Goal: Information Seeking & Learning: Learn about a topic

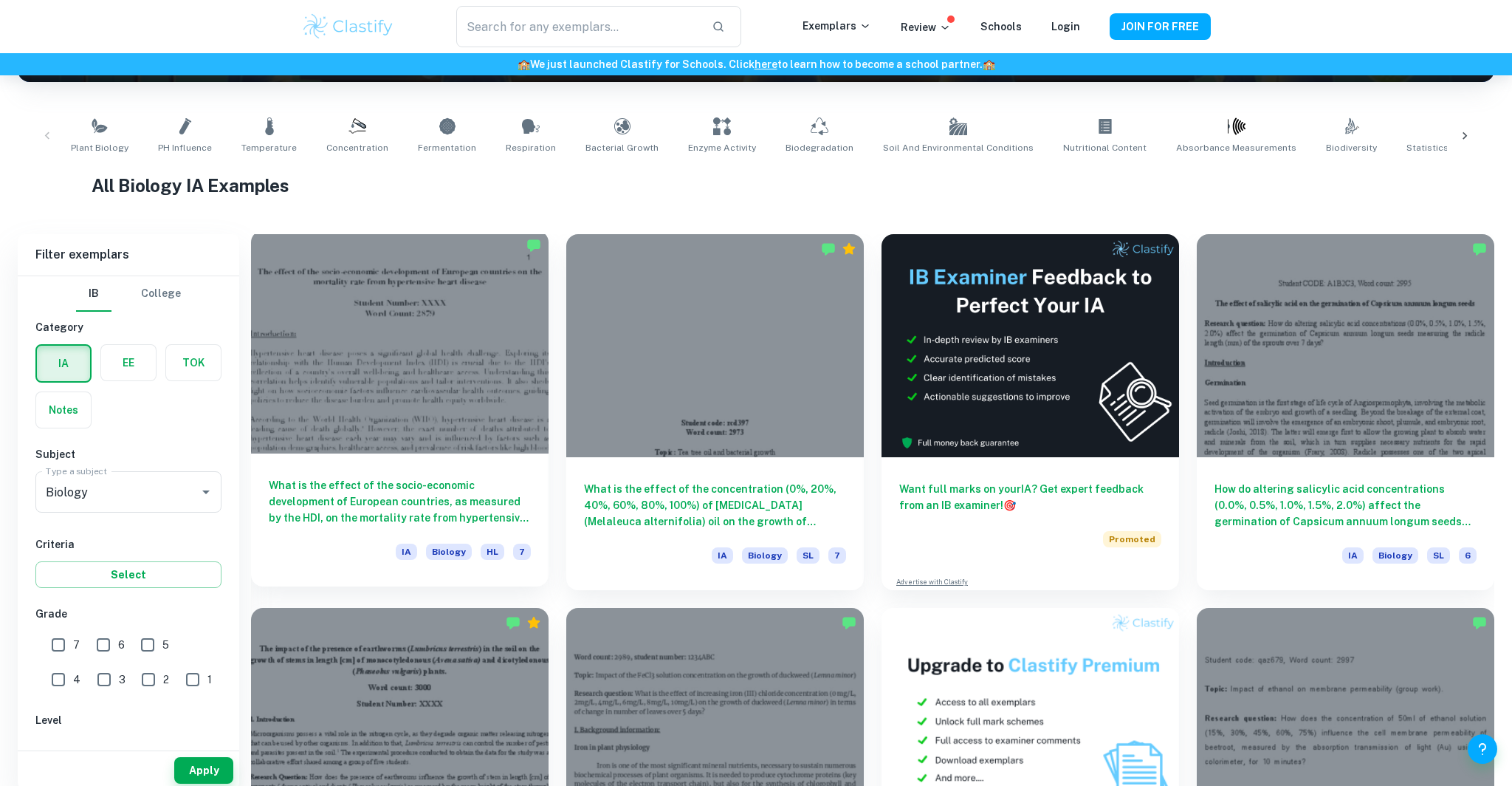
scroll to position [279, 0]
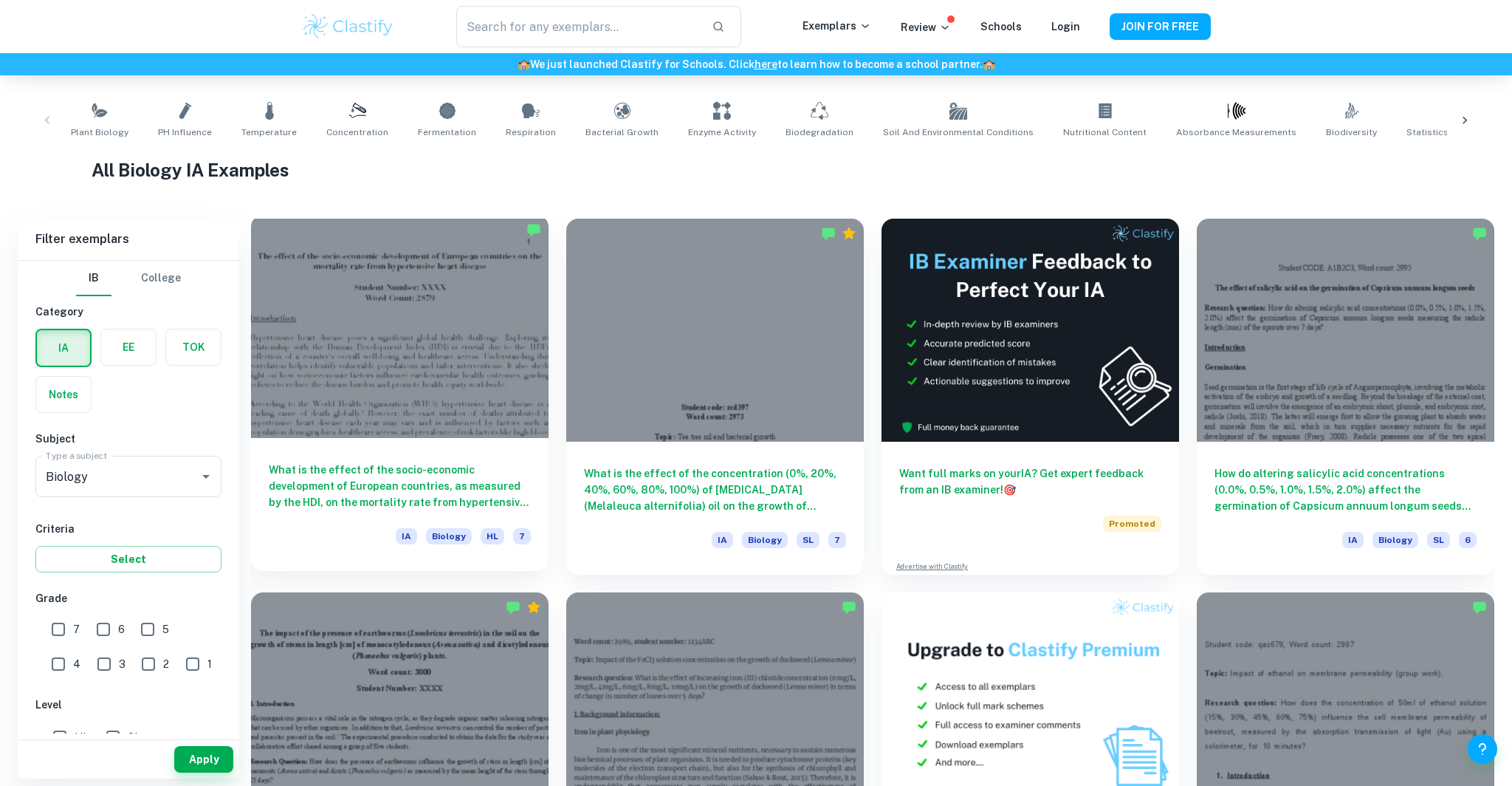
click at [436, 287] on div at bounding box center [399, 326] width 297 height 223
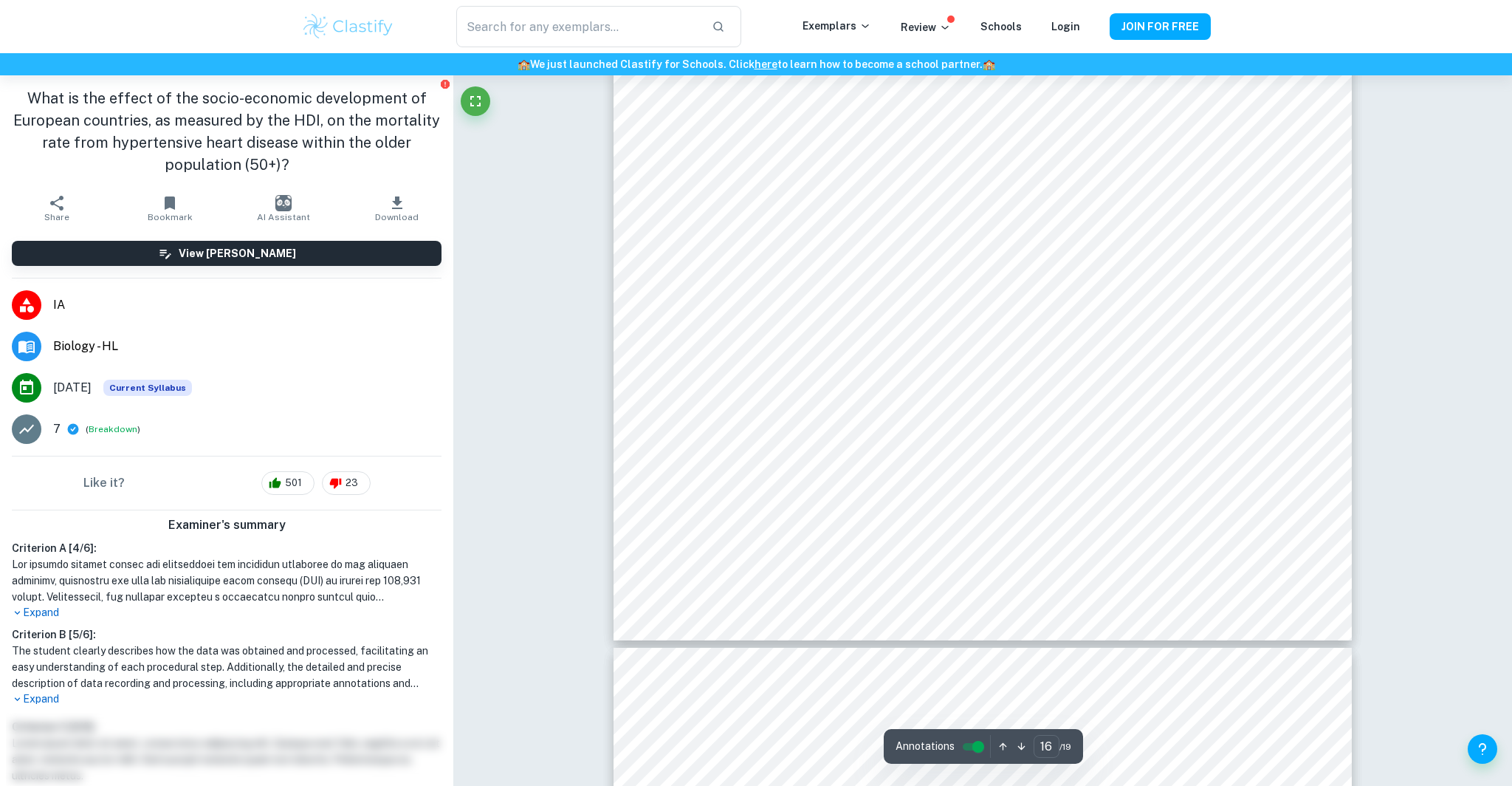
scroll to position [16734, 0]
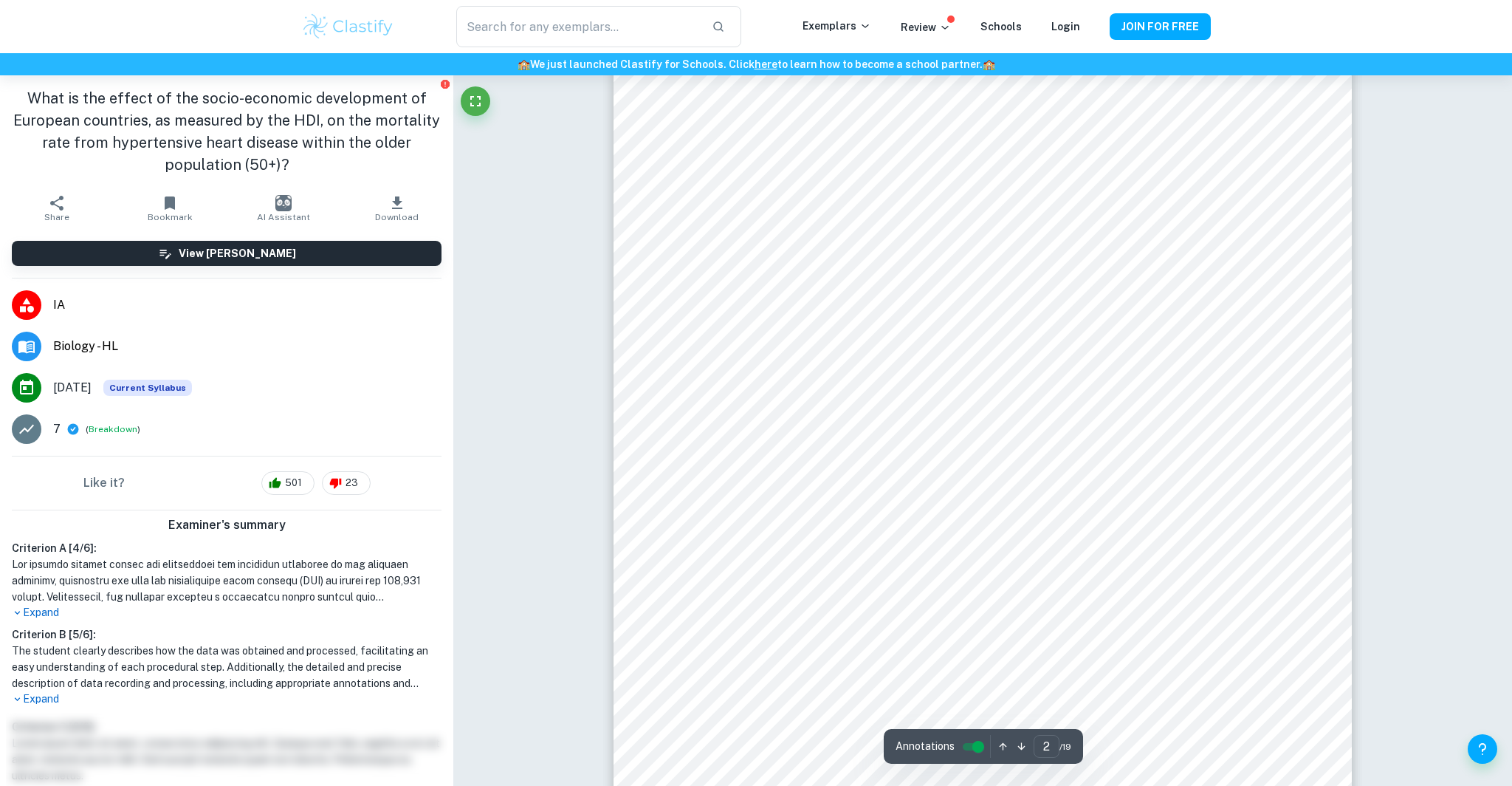
type input "1"
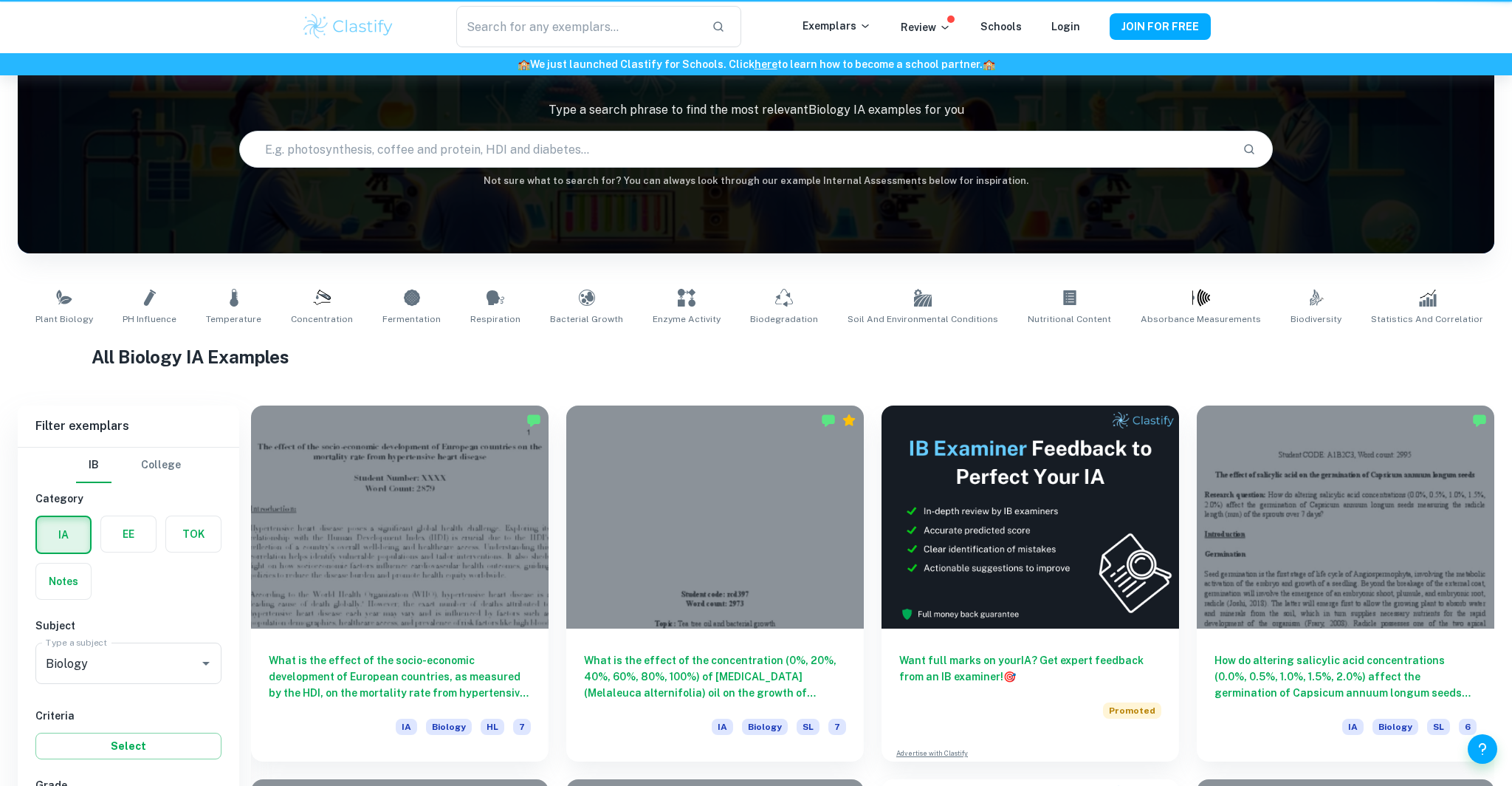
scroll to position [279, 0]
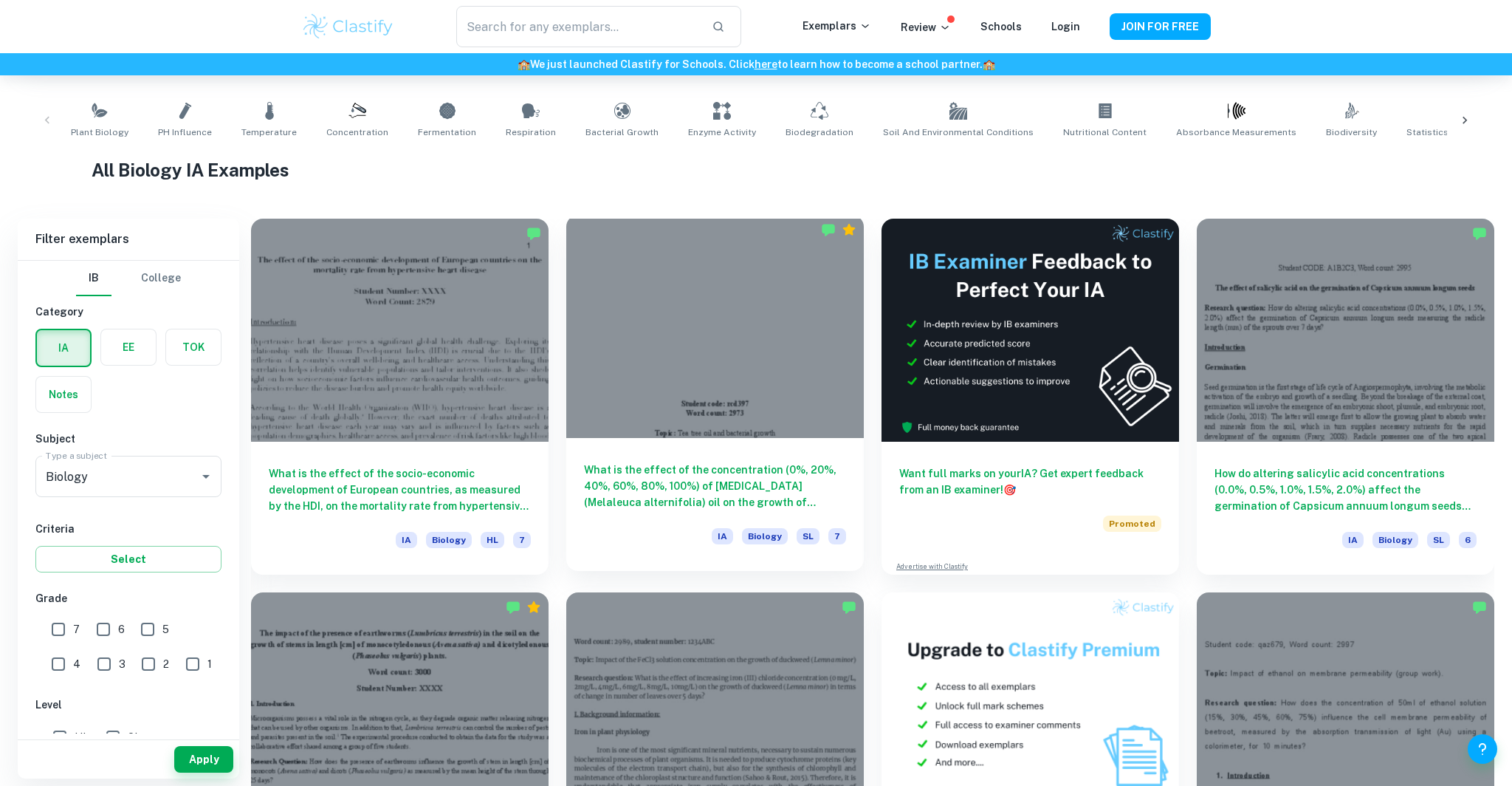
click at [786, 478] on h6 "What is the effect of the concentration (0%, 20%, 40%, 60%, 80%, 100%) of [MEDI…" at bounding box center [715, 486] width 262 height 49
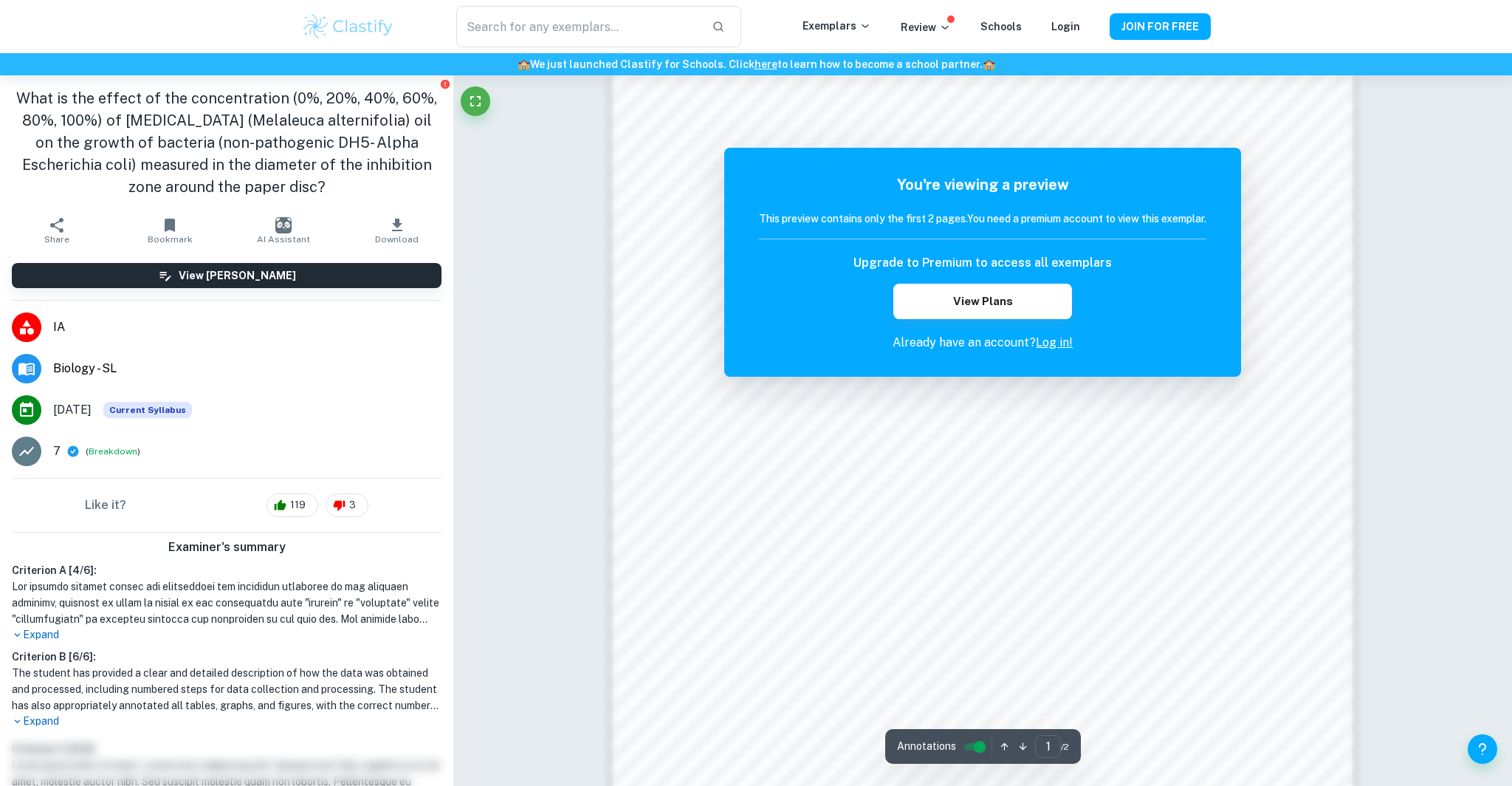
scroll to position [1075, 0]
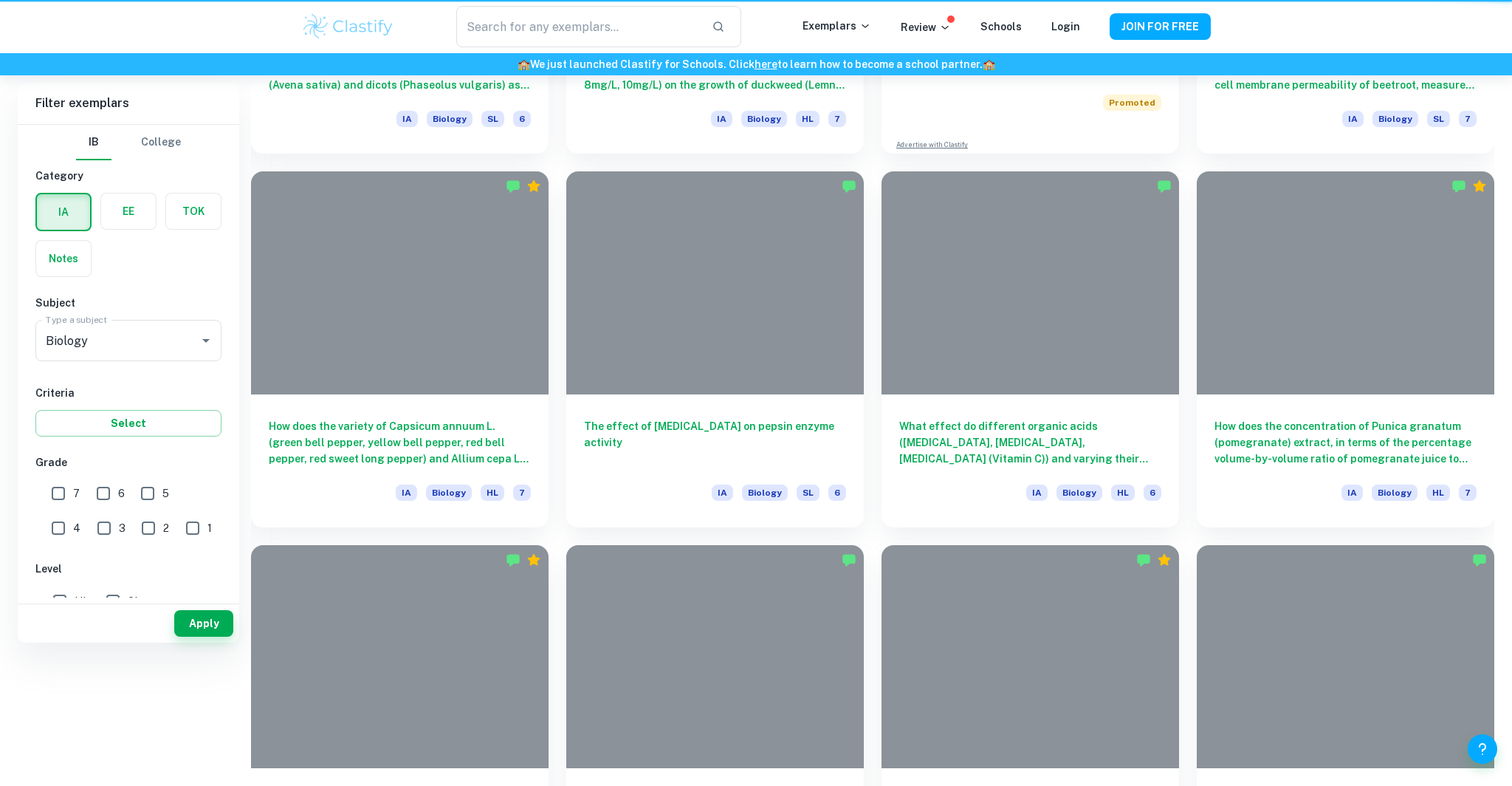
scroll to position [279, 0]
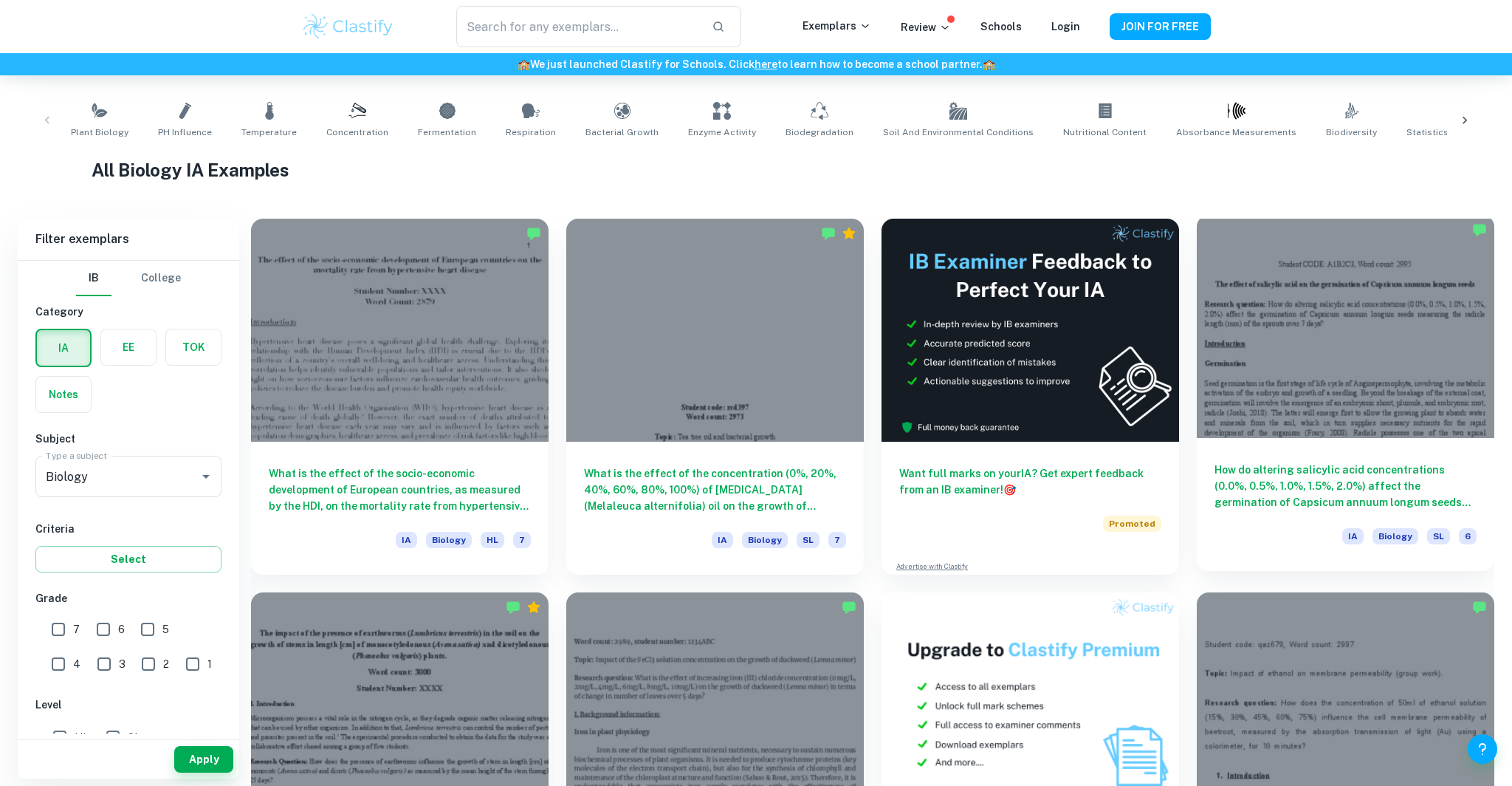
click at [1355, 402] on div at bounding box center [1344, 326] width 297 height 223
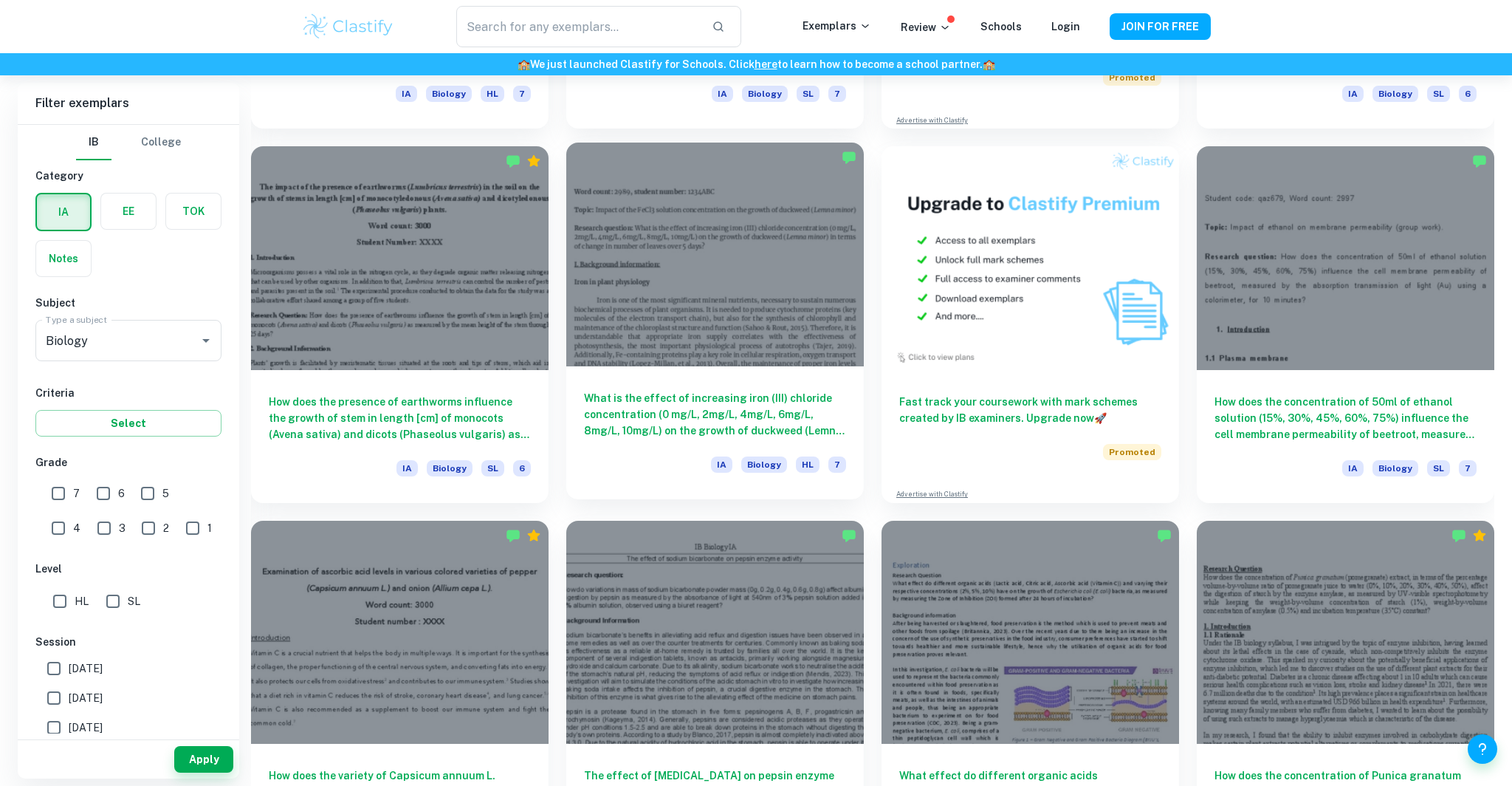
scroll to position [728, 0]
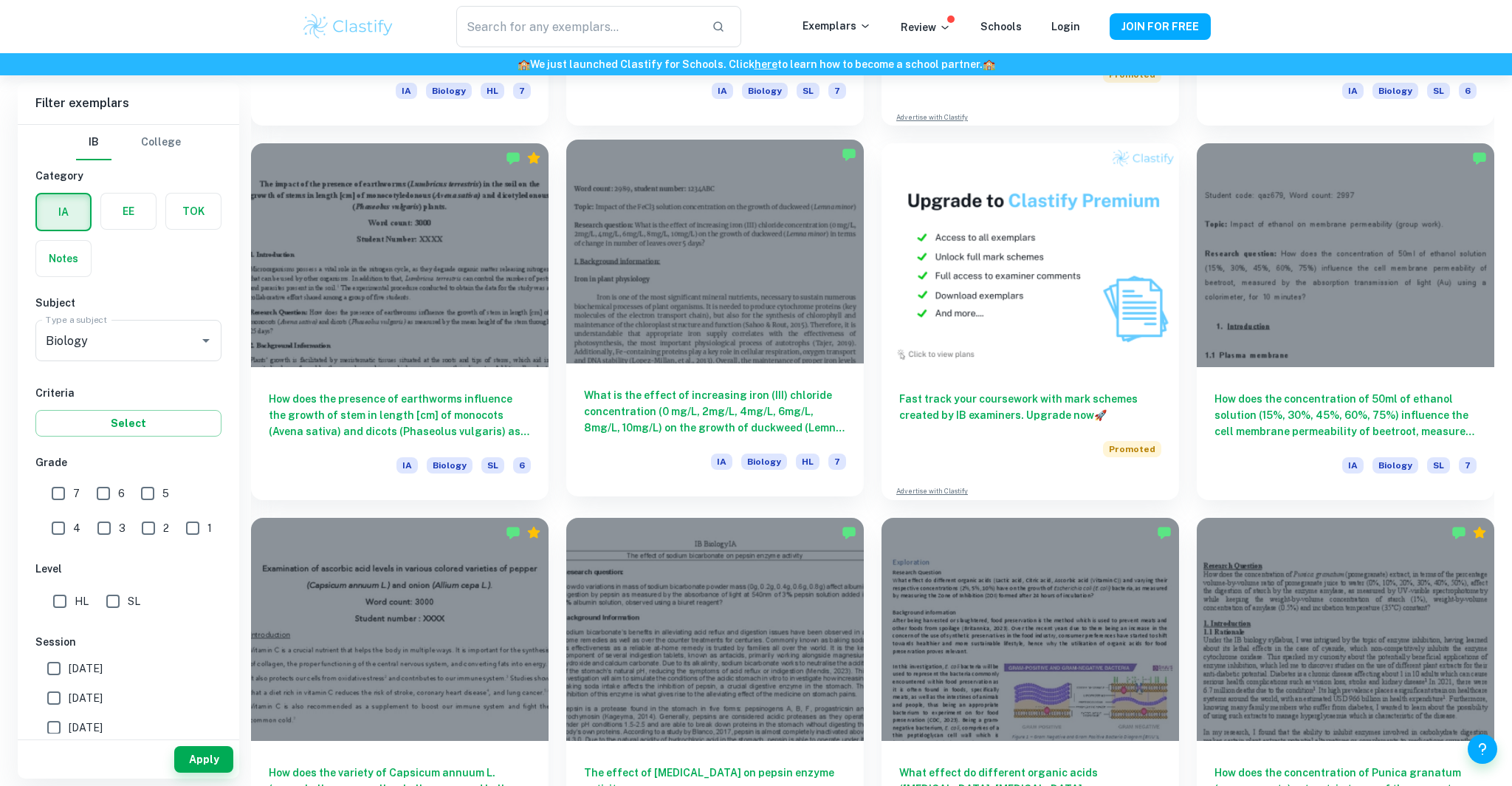
click at [719, 398] on h6 "What is the effect of increasing iron (III) chloride concentration (0 mg/L, 2mg…" at bounding box center [715, 411] width 262 height 49
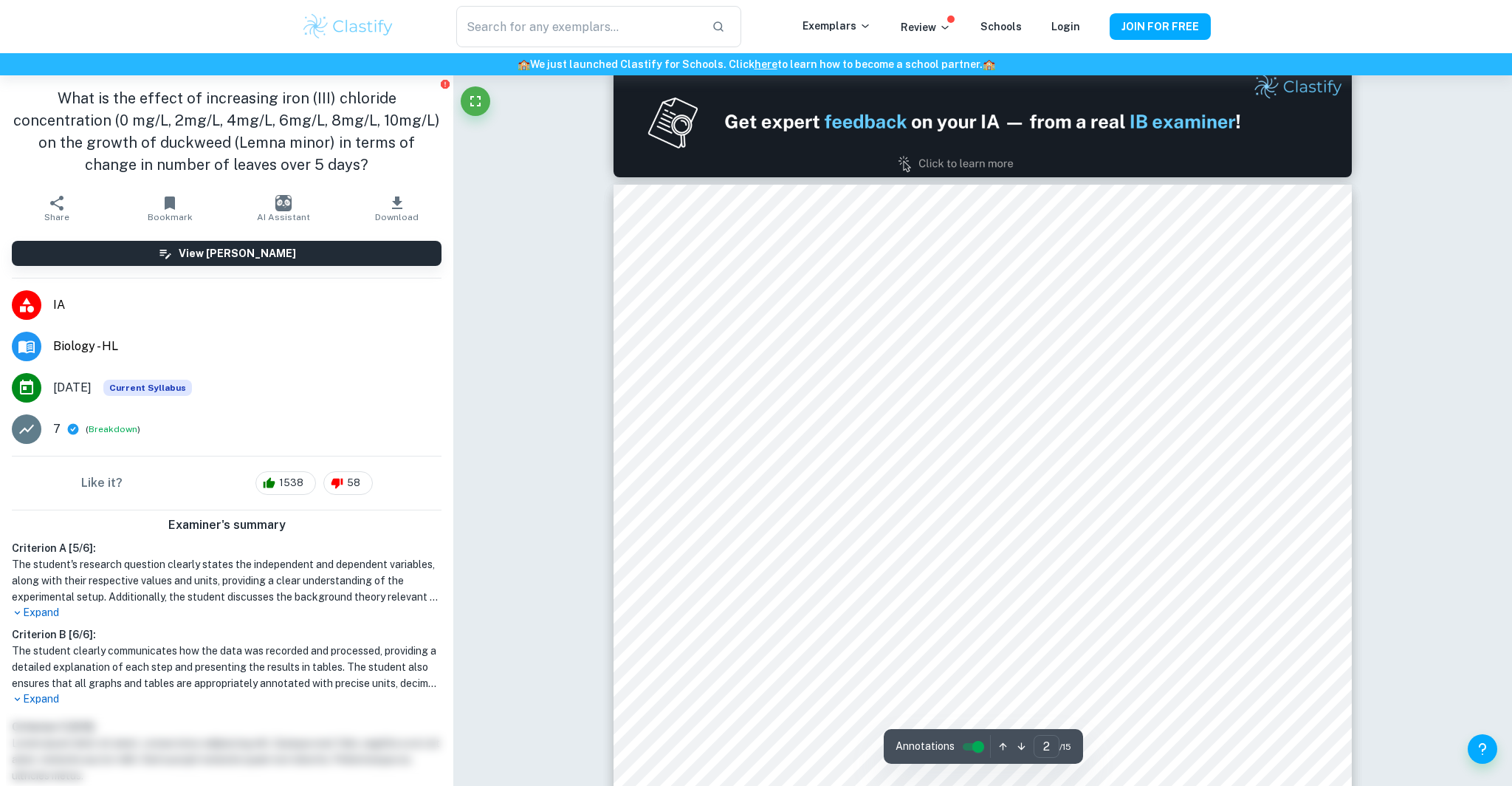
scroll to position [1077, 0]
type input "1"
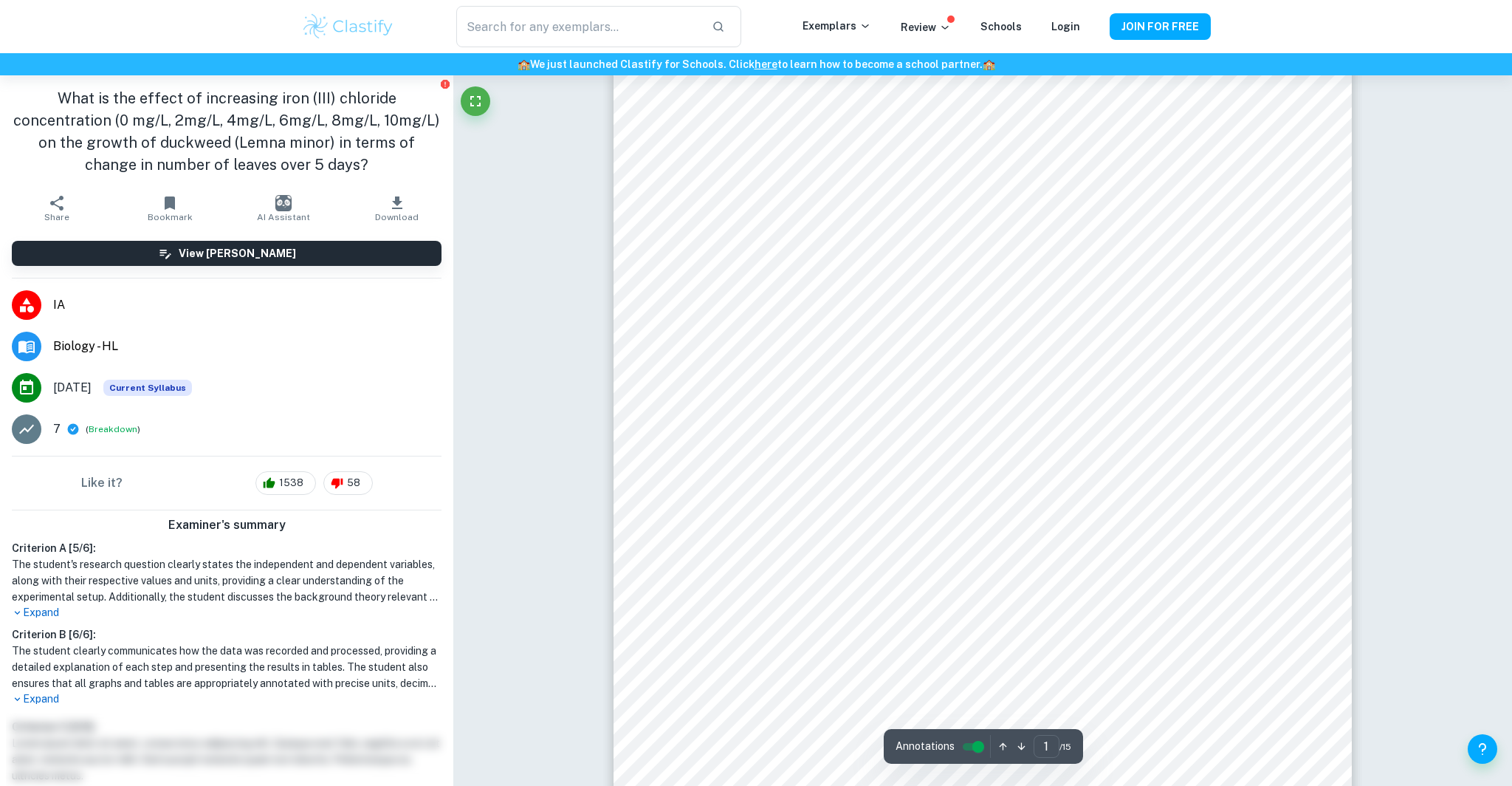
scroll to position [0, 0]
